Goal: Task Accomplishment & Management: Manage account settings

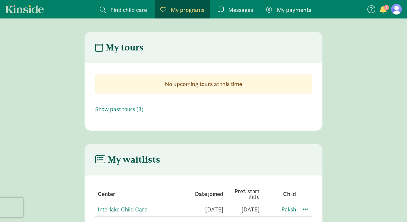
click at [384, 10] on span "button" at bounding box center [383, 10] width 7 height 8
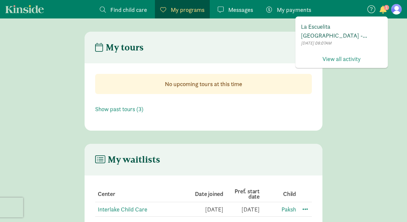
click at [354, 31] on span "La Escuelita [GEOGRAPHIC_DATA] - [GEOGRAPHIC_DATA] has invited you to enroll in…" at bounding box center [341, 31] width 81 height 18
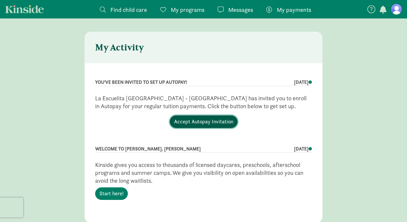
click at [203, 125] on link "Accept Autopay Invitation" at bounding box center [204, 122] width 68 height 13
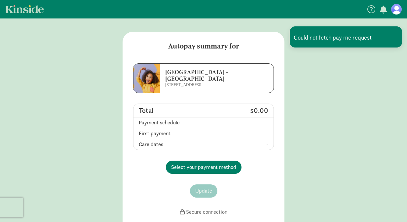
click at [196, 126] on td "Payment schedule" at bounding box center [177, 123] width 87 height 11
click at [201, 165] on span "Select your payment method" at bounding box center [203, 168] width 65 height 8
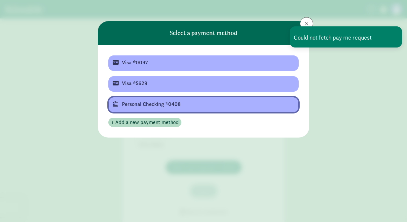
click at [186, 101] on div "Personal Checking *0408" at bounding box center [203, 104] width 162 height 8
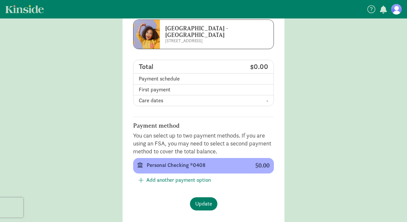
scroll to position [44, 0]
click at [208, 205] on span "Update" at bounding box center [203, 204] width 17 height 8
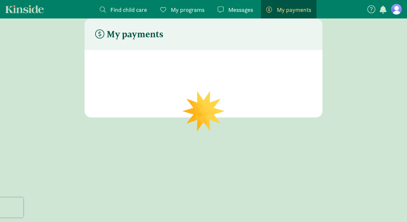
scroll to position [13, 0]
